Goal: Transaction & Acquisition: Purchase product/service

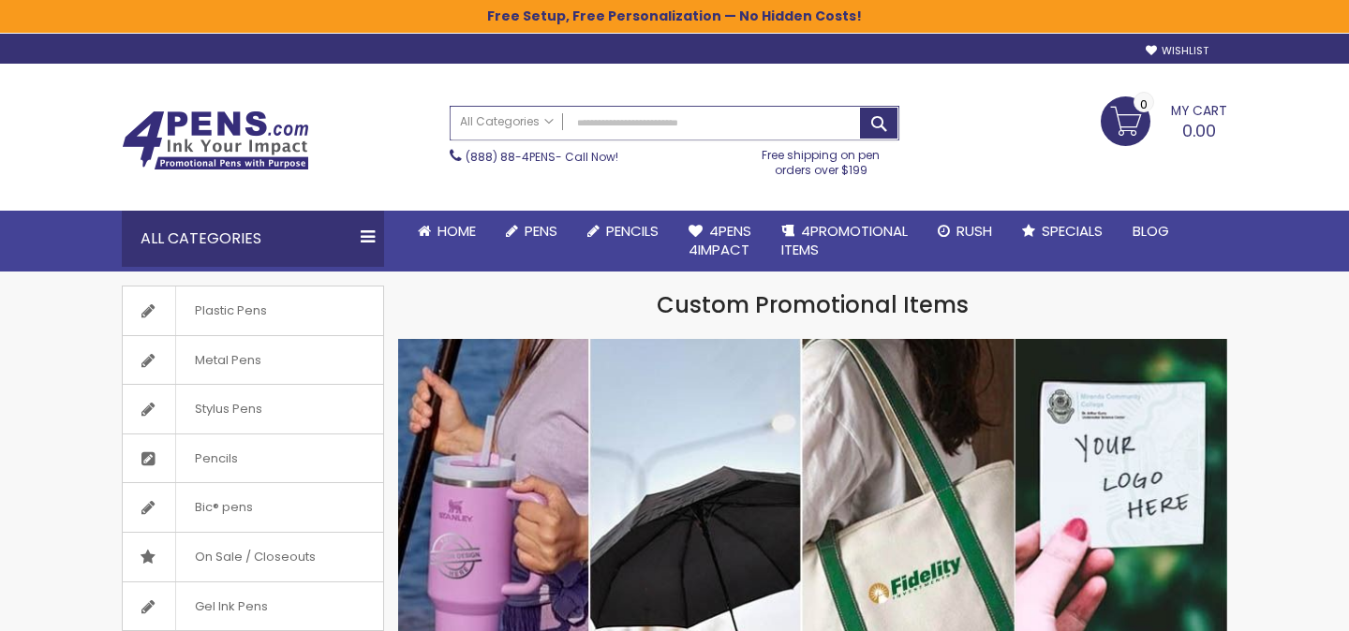
click at [613, 122] on input "Search" at bounding box center [675, 123] width 448 height 33
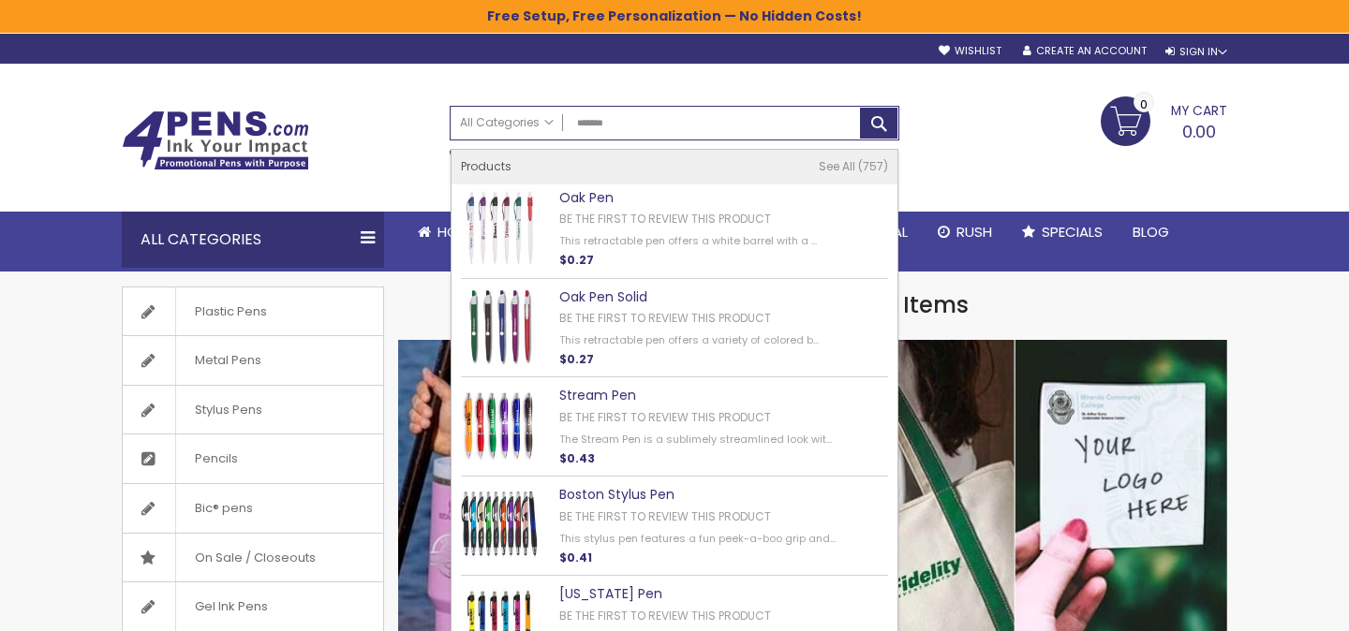
click at [589, 196] on link "Oak Pen" at bounding box center [586, 197] width 54 height 19
type input "*******"
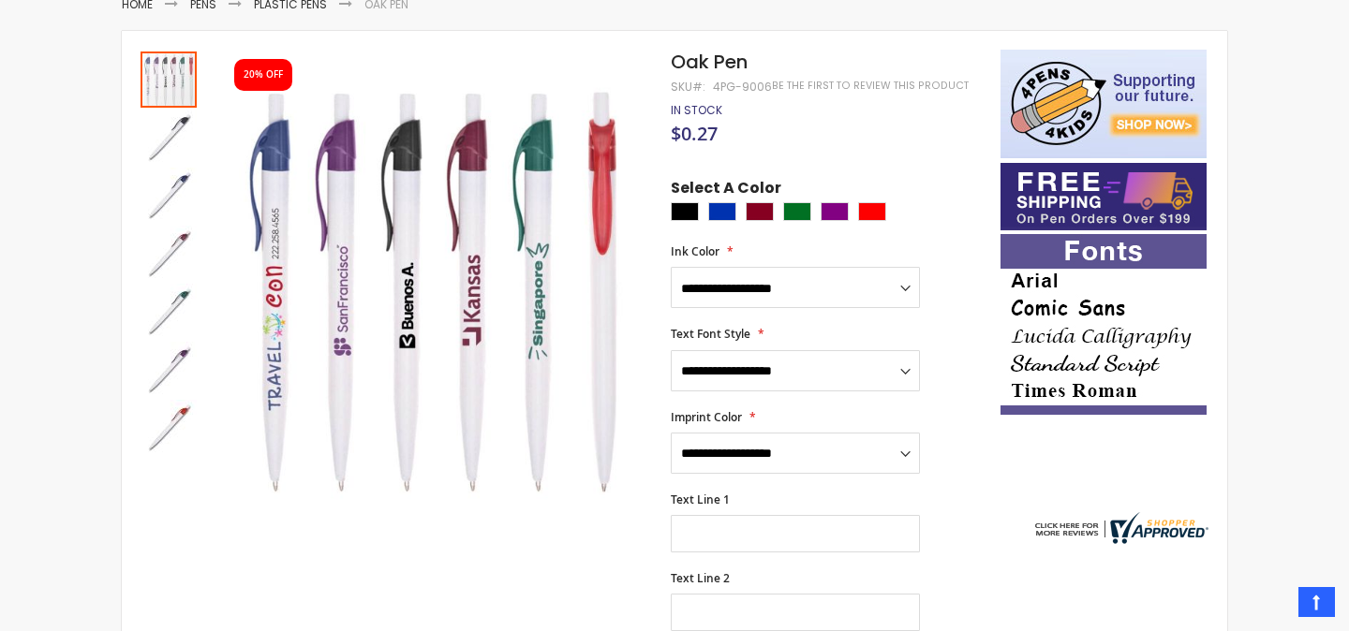
scroll to position [26, 0]
